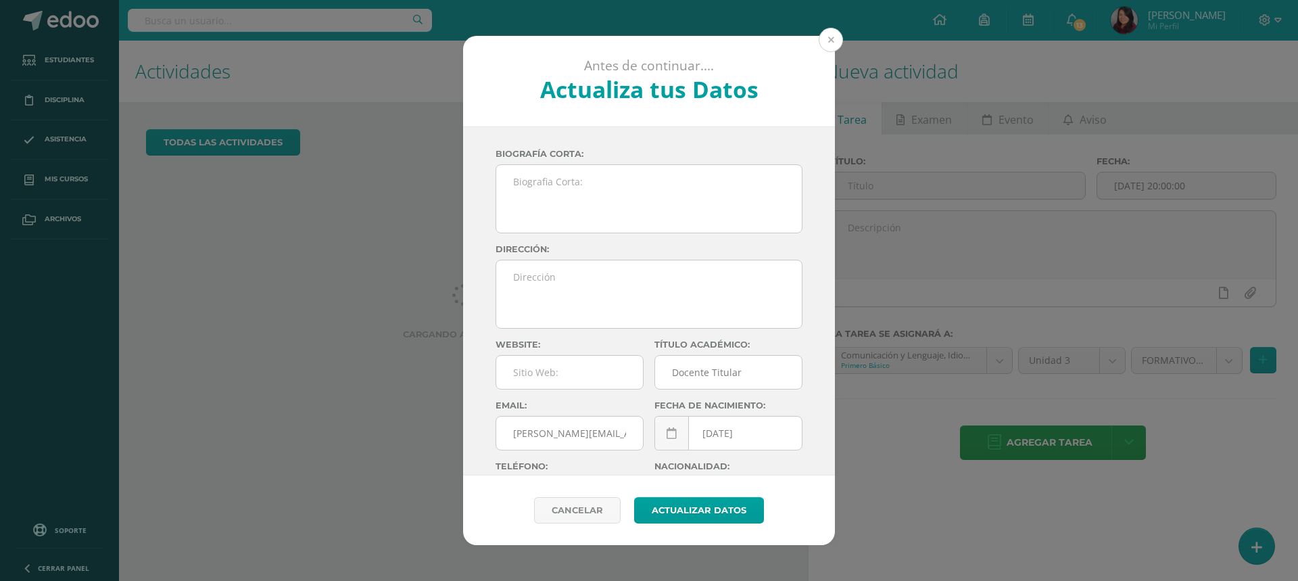
click at [829, 43] on button at bounding box center [831, 40] width 24 height 24
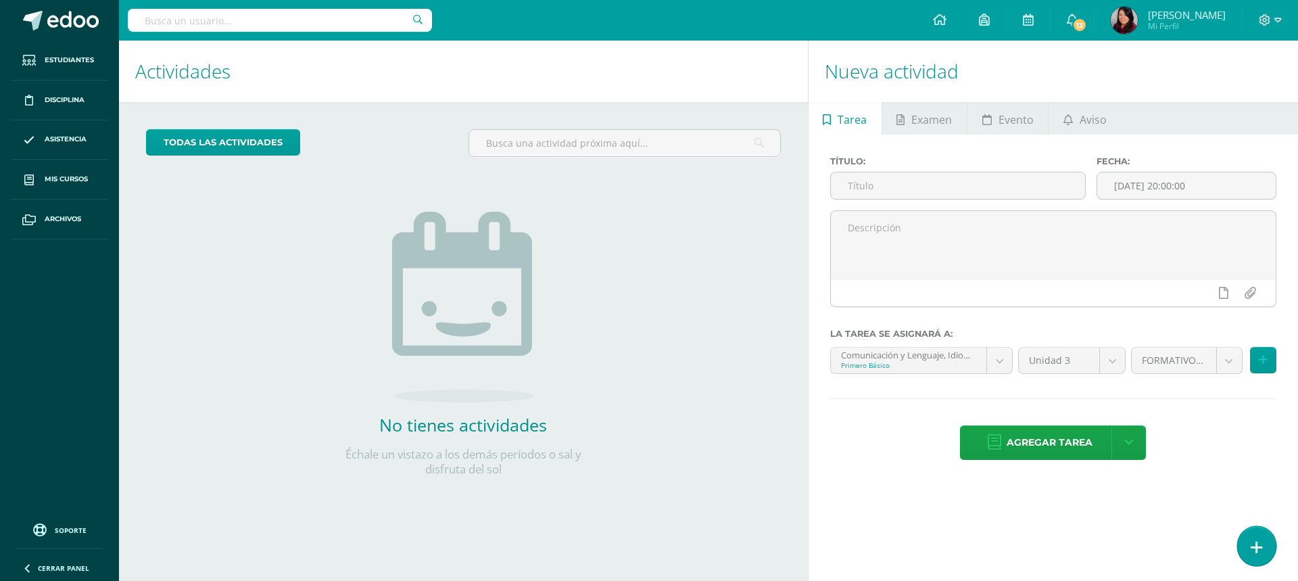
click at [1272, 548] on link at bounding box center [1256, 545] width 39 height 39
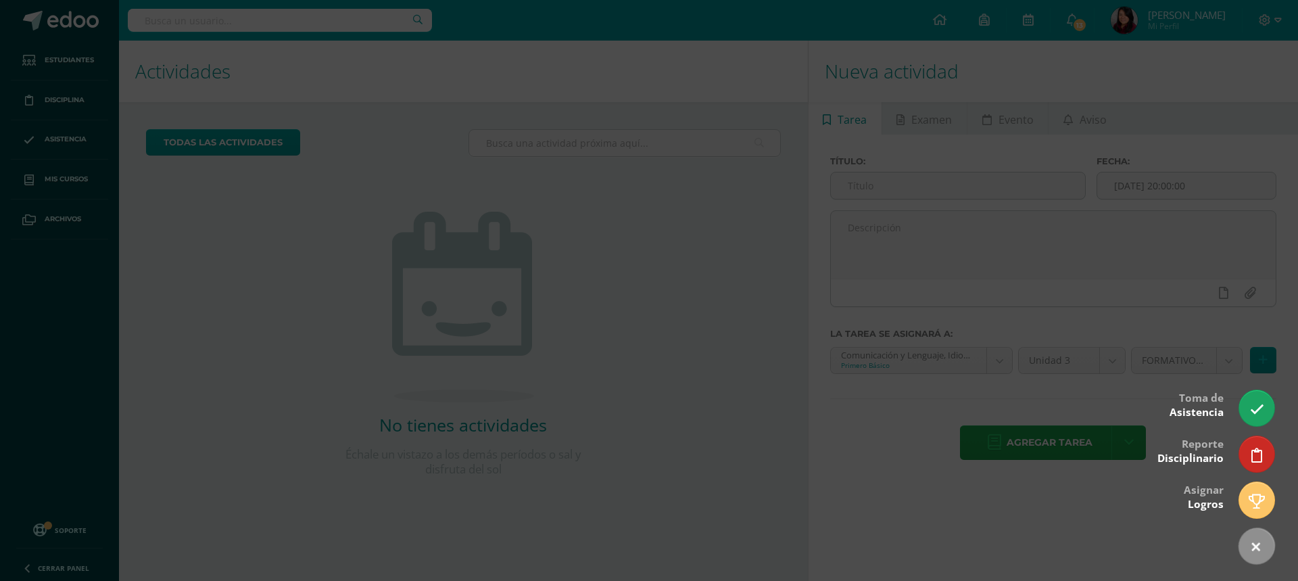
click at [320, 395] on div at bounding box center [649, 290] width 1298 height 581
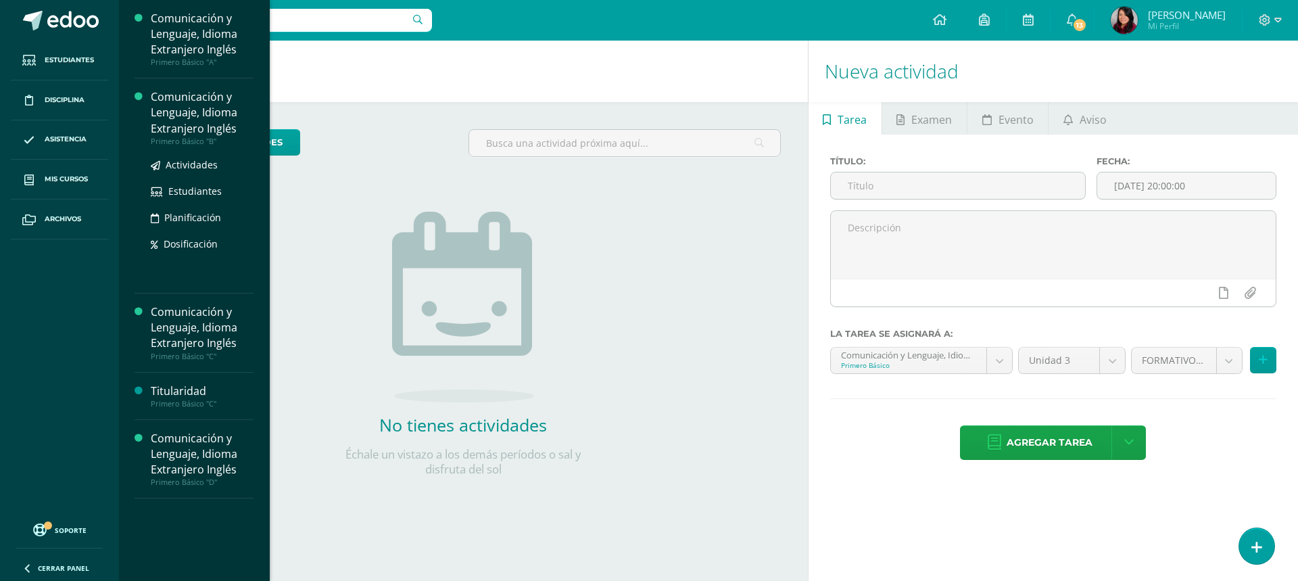
click at [144, 122] on div at bounding box center [143, 185] width 16 height 193
click at [158, 126] on div "Comunicación y Lenguaje, Idioma Extranjero Inglés" at bounding box center [202, 112] width 103 height 47
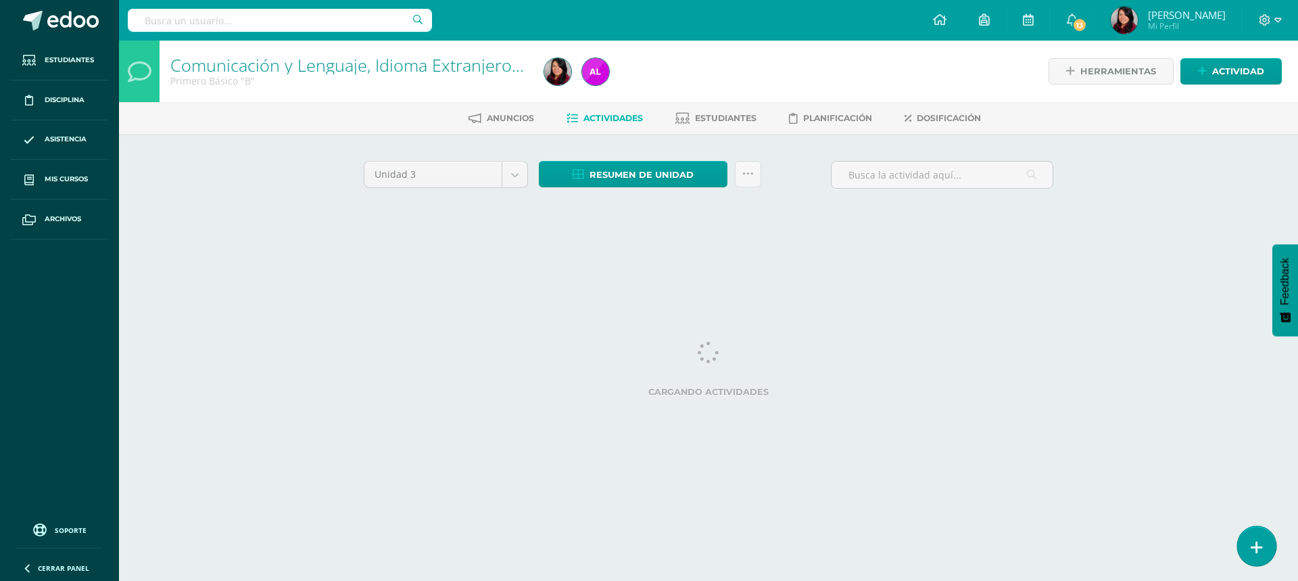
click at [1254, 548] on icon at bounding box center [1257, 547] width 12 height 16
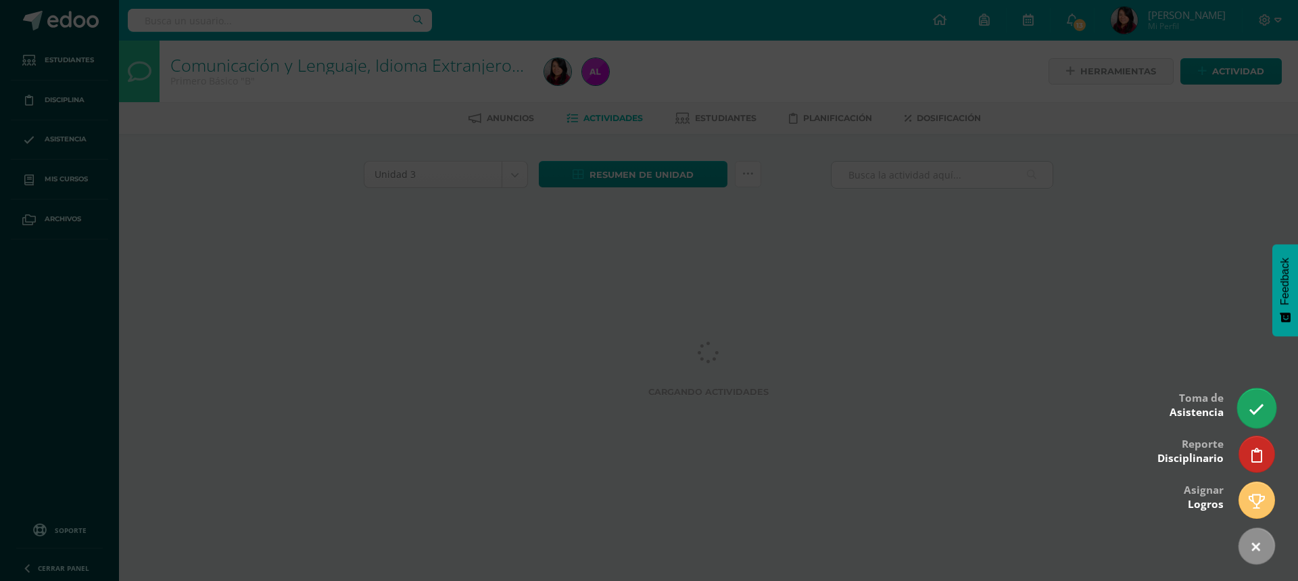
click at [1255, 404] on icon at bounding box center [1257, 410] width 16 height 16
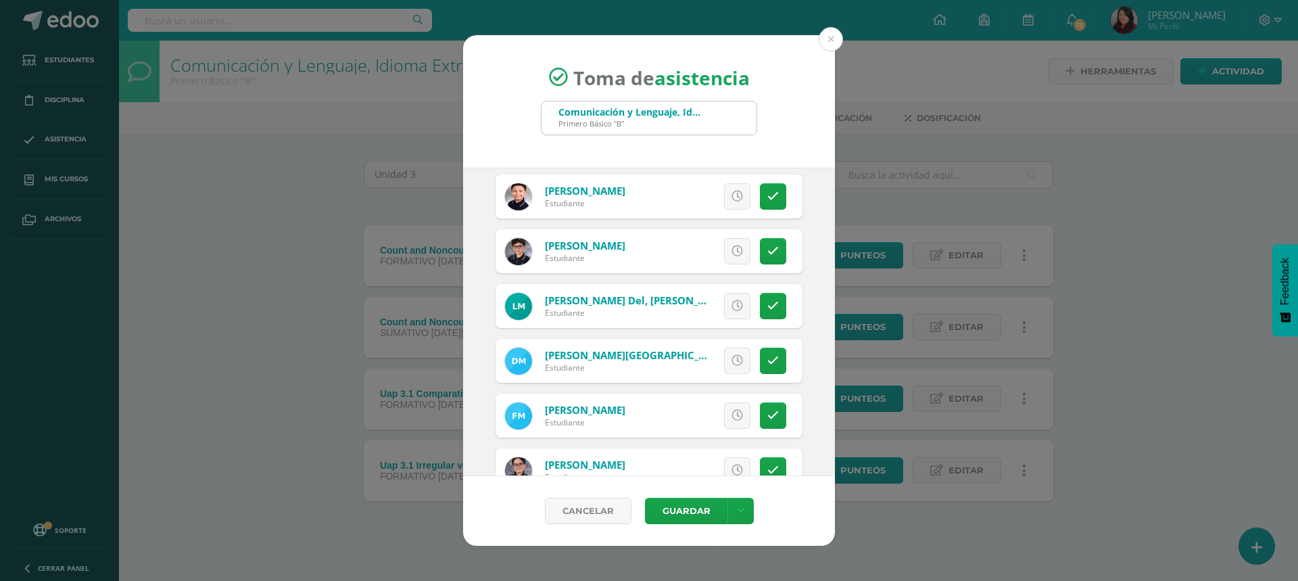
scroll to position [1352, 0]
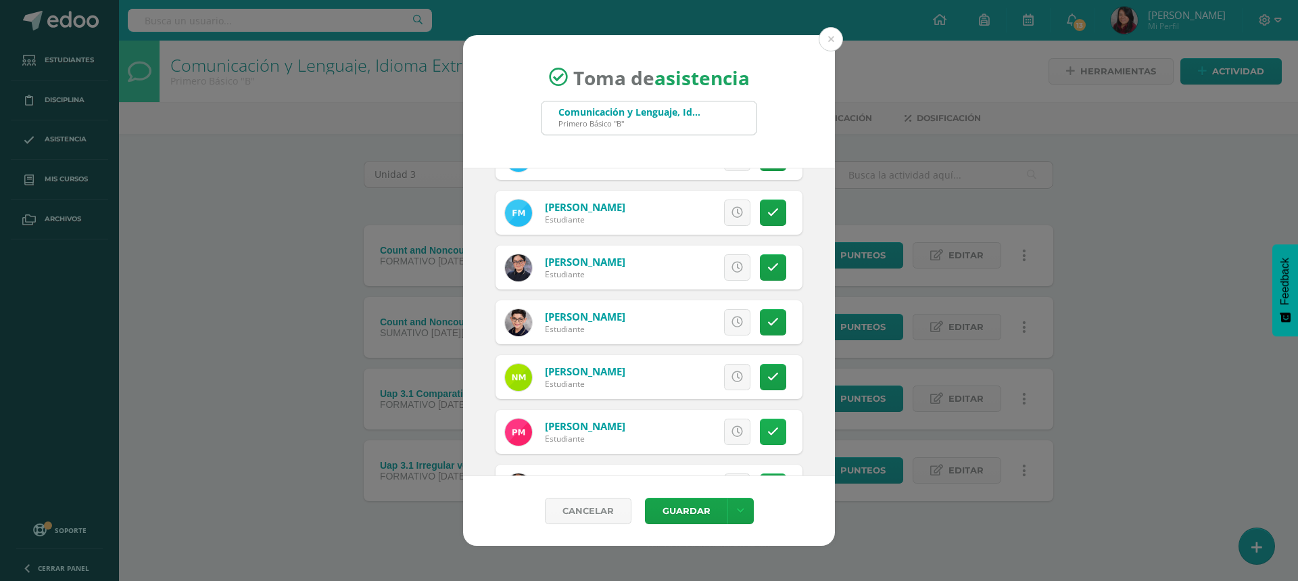
click at [767, 433] on icon at bounding box center [772, 431] width 11 height 11
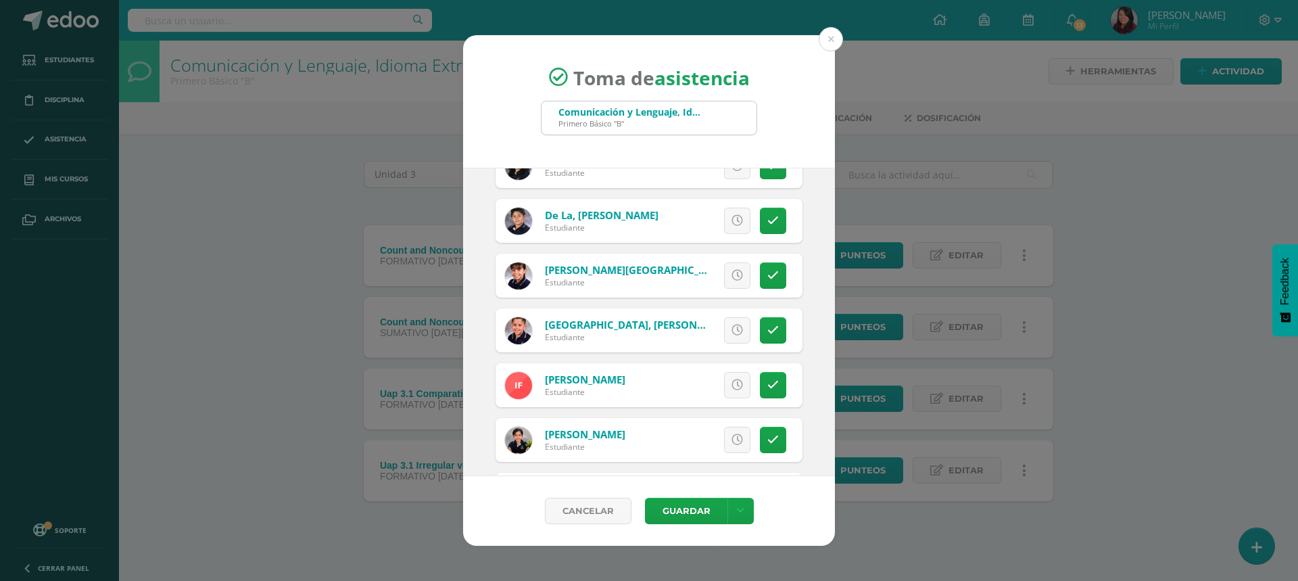
scroll to position [608, 0]
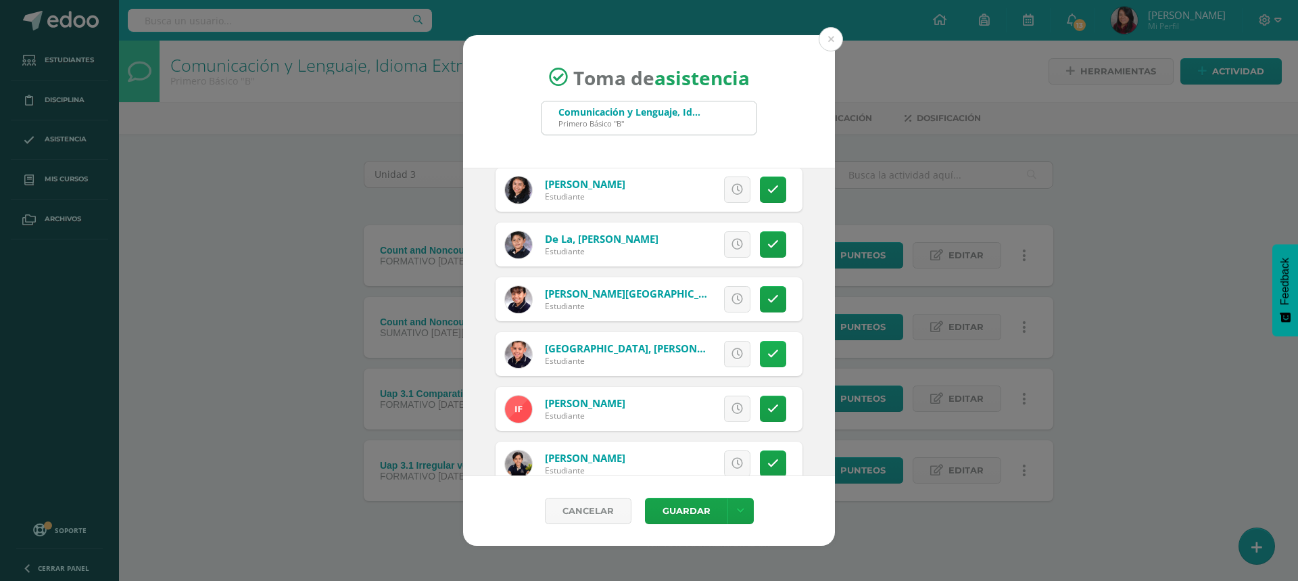
click at [767, 358] on icon at bounding box center [772, 353] width 11 height 11
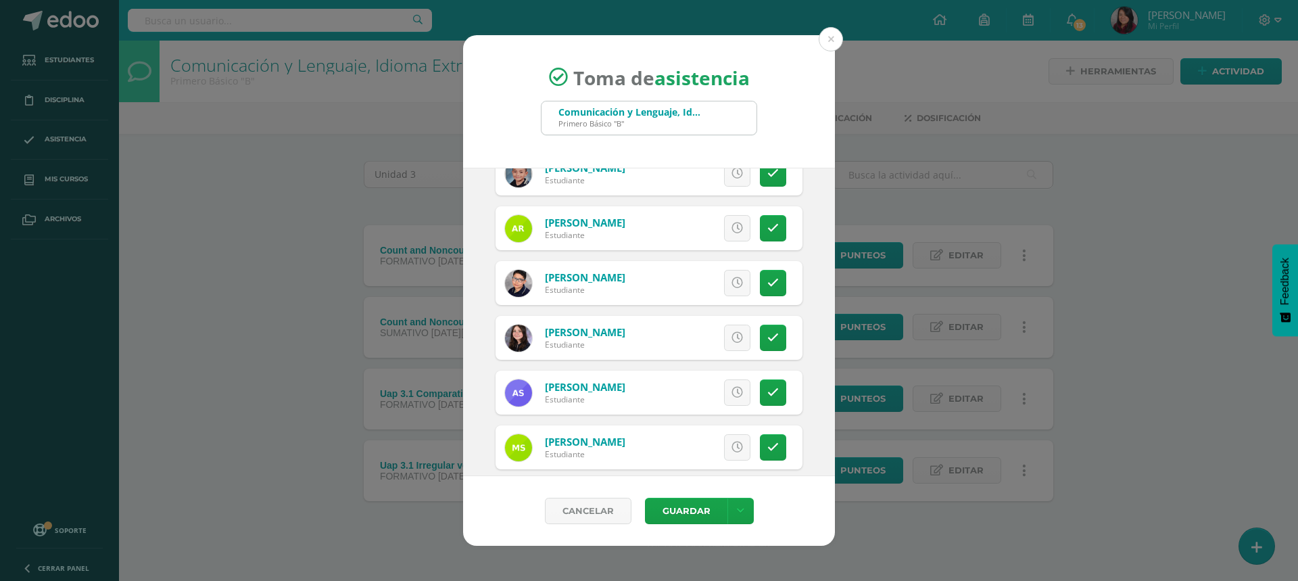
scroll to position [1751, 0]
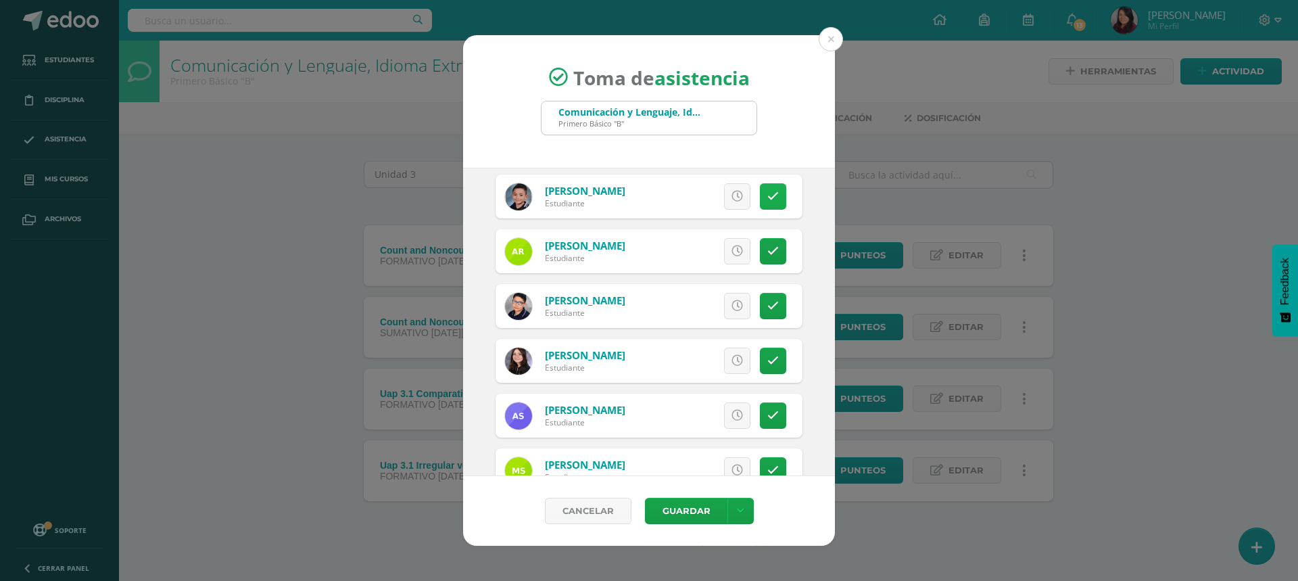
click at [767, 202] on icon at bounding box center [772, 196] width 11 height 11
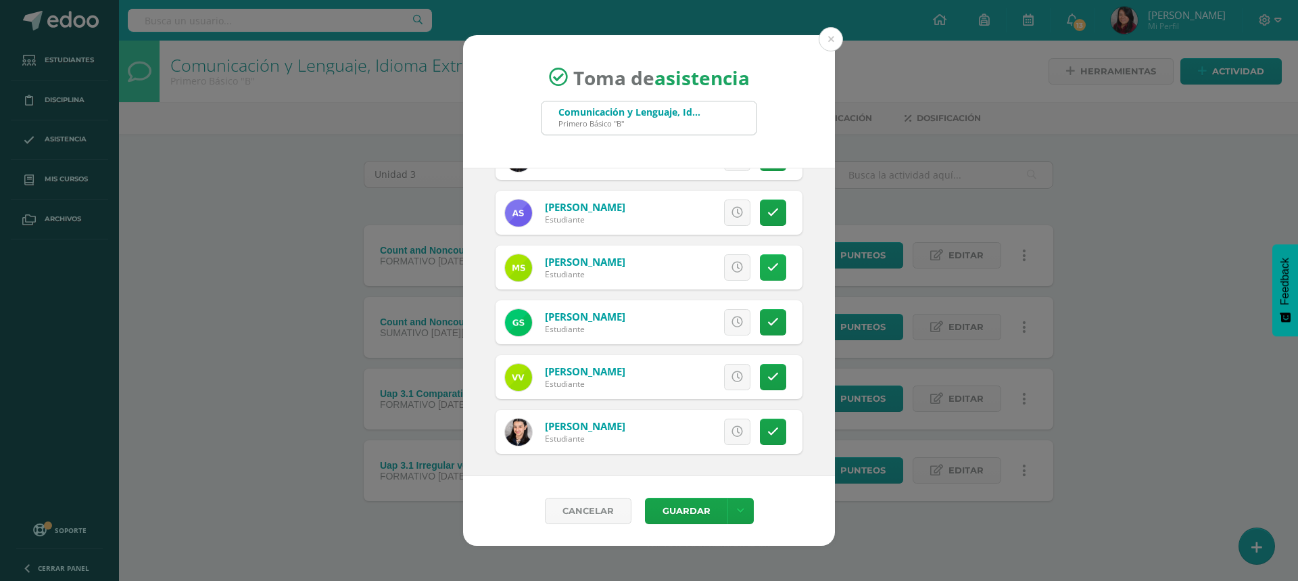
click at [769, 274] on link at bounding box center [773, 267] width 26 height 26
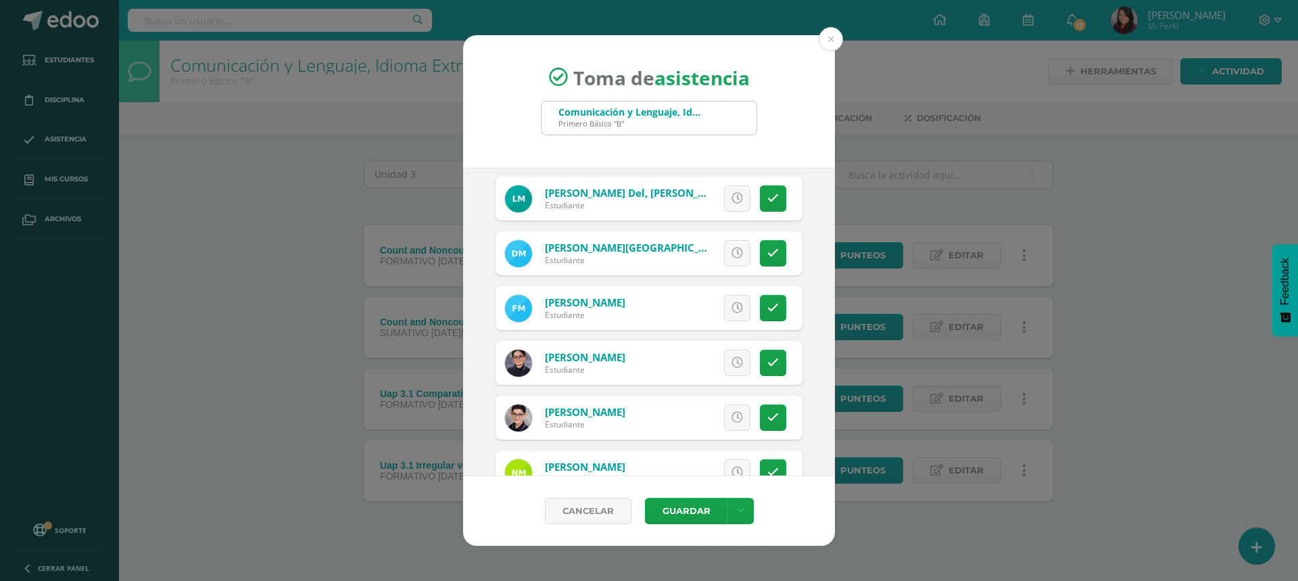
scroll to position [1211, 0]
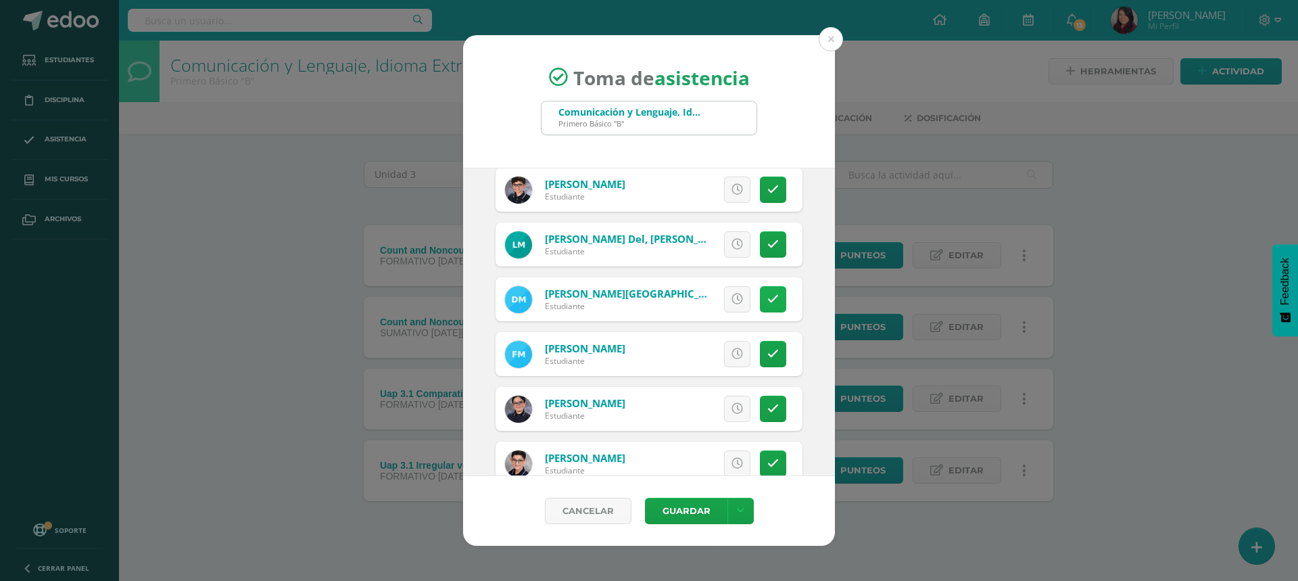
click at [771, 304] on link at bounding box center [773, 299] width 26 height 26
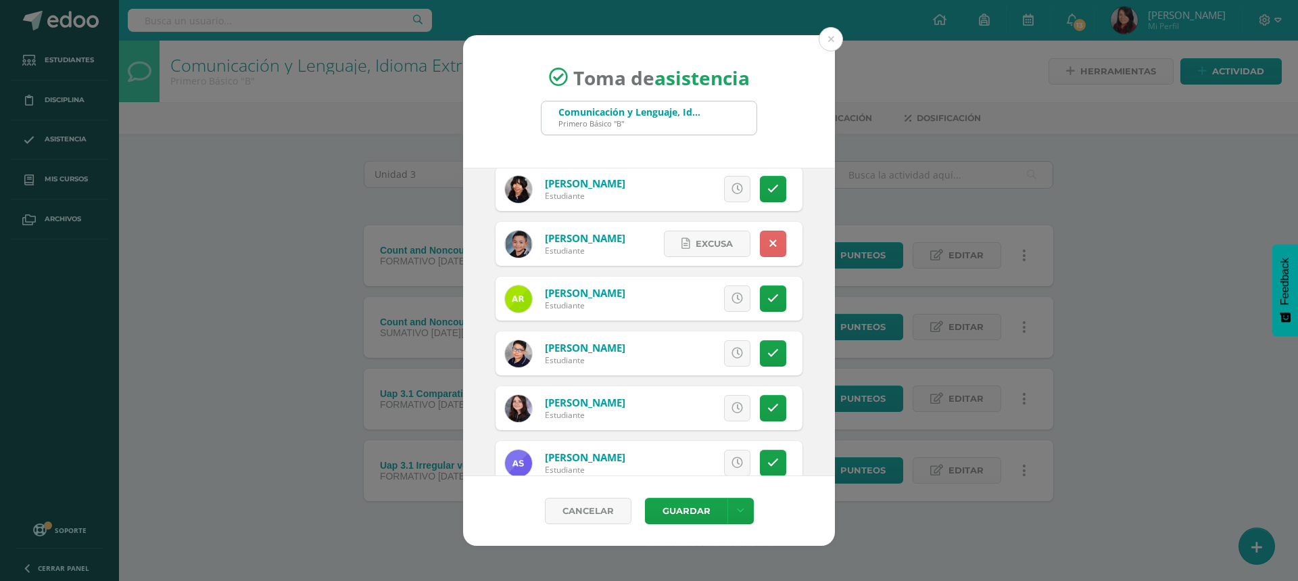
scroll to position [1684, 0]
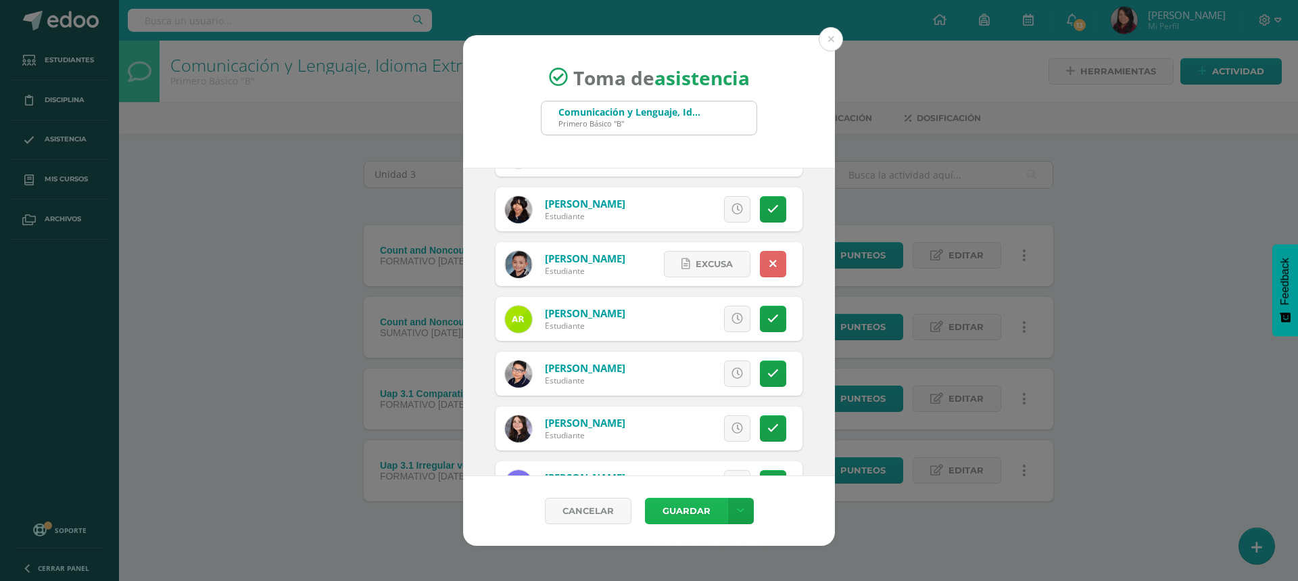
click at [699, 521] on button "Guardar" at bounding box center [686, 511] width 82 height 26
